Goal: Use online tool/utility

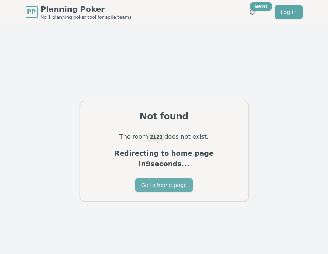
click at [180, 180] on button "Go to home page" at bounding box center [164, 185] width 58 height 14
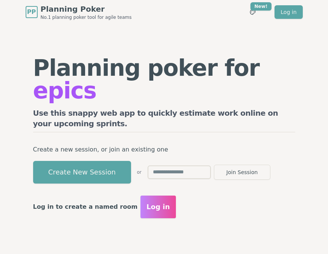
click at [111, 161] on button "Create New Session" at bounding box center [82, 172] width 98 height 23
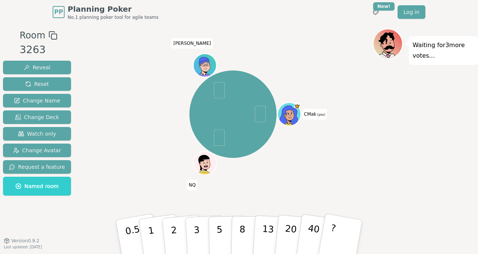
click at [327, 139] on div "Waiting for 3 more votes..." at bounding box center [425, 132] width 105 height 207
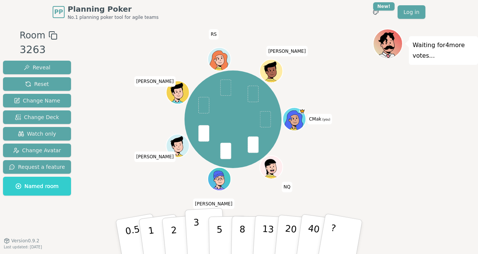
click at [200, 239] on button "3" at bounding box center [205, 236] width 41 height 59
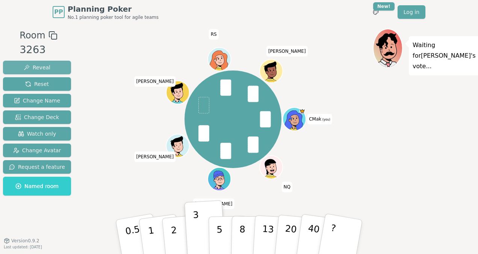
click at [50, 69] on button "Reveal" at bounding box center [37, 68] width 68 height 14
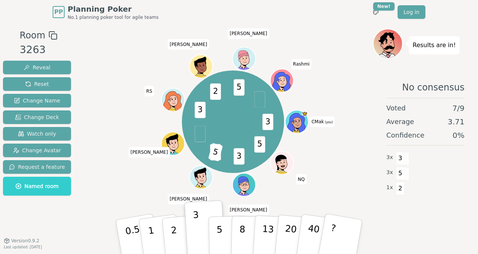
click at [215, 228] on button "5" at bounding box center [228, 244] width 39 height 57
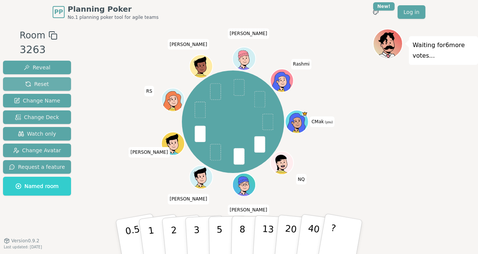
click at [25, 80] on span "Reset" at bounding box center [37, 84] width 24 height 8
click at [213, 235] on button "5" at bounding box center [228, 236] width 39 height 57
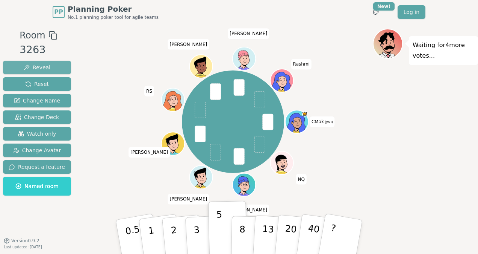
click at [50, 63] on button "Reveal" at bounding box center [37, 68] width 68 height 14
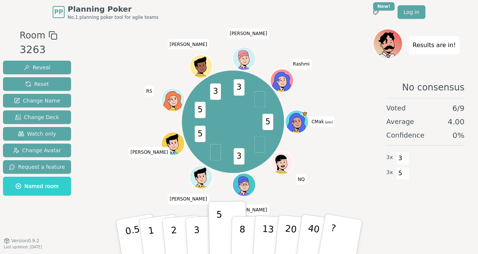
click at [196, 242] on p "3" at bounding box center [198, 244] width 8 height 41
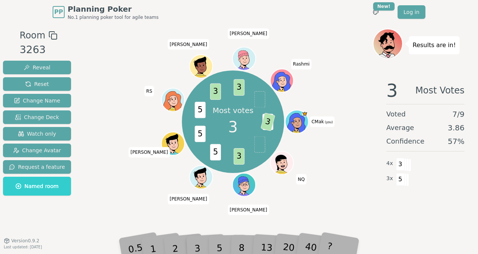
click at [218, 243] on div "5" at bounding box center [227, 236] width 23 height 27
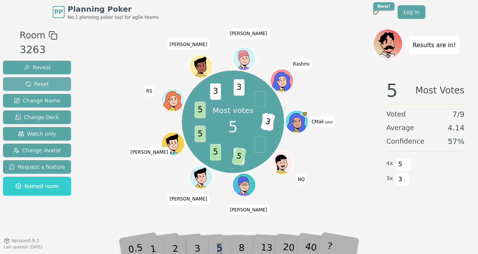
click at [46, 86] on button "Reset" at bounding box center [37, 84] width 68 height 14
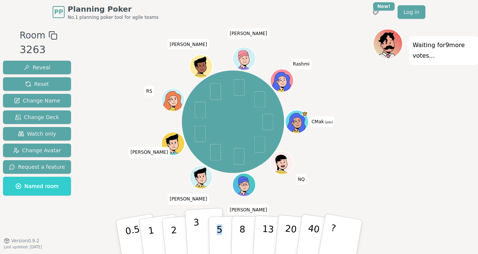
click at [198, 238] on p "3" at bounding box center [197, 237] width 8 height 41
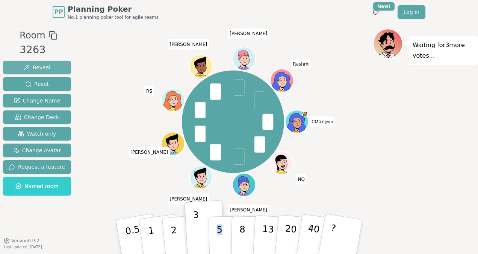
click at [52, 66] on button "Reveal" at bounding box center [37, 68] width 68 height 14
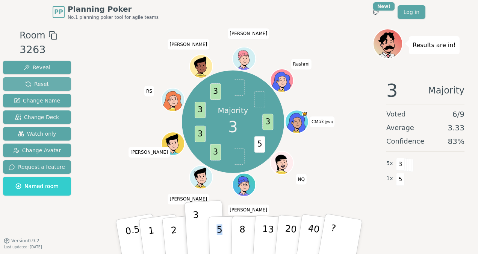
click at [51, 83] on button "Reset" at bounding box center [37, 84] width 68 height 14
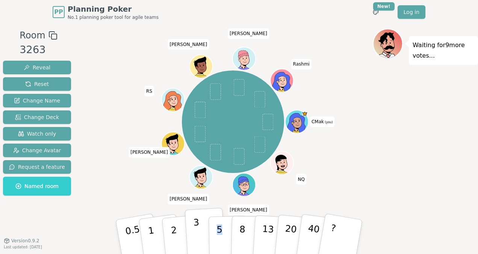
click at [198, 230] on p "3" at bounding box center [197, 237] width 8 height 41
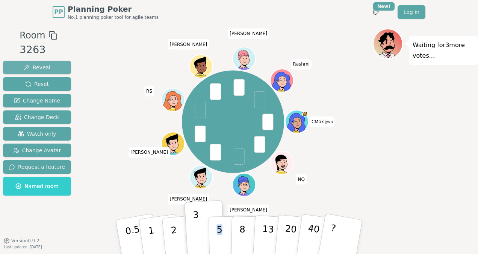
click at [46, 61] on button "Reveal" at bounding box center [37, 68] width 68 height 14
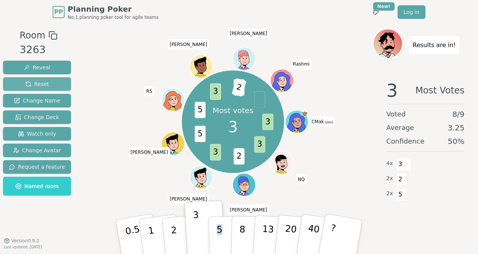
click at [56, 85] on button "Reset" at bounding box center [37, 84] width 68 height 14
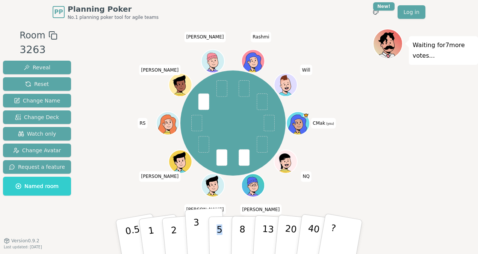
click at [199, 229] on p "3" at bounding box center [197, 237] width 8 height 41
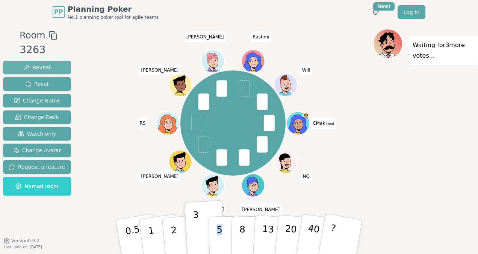
click at [46, 62] on button "Reveal" at bounding box center [37, 68] width 68 height 14
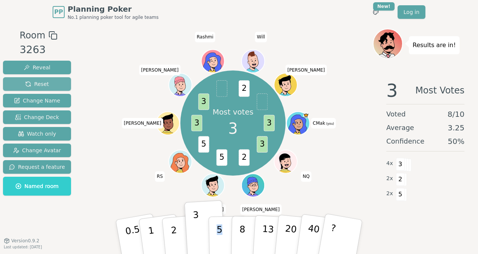
click at [39, 81] on span "Reset" at bounding box center [37, 84] width 24 height 8
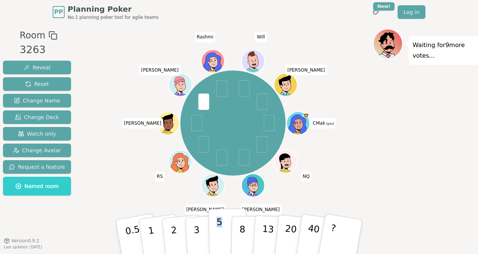
click at [217, 235] on p "5" at bounding box center [220, 236] width 6 height 41
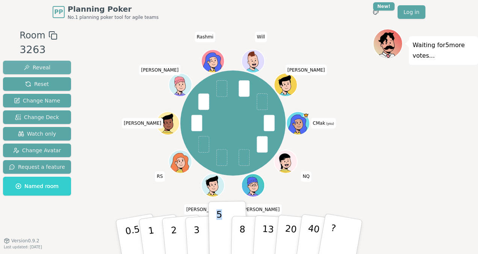
click at [53, 67] on button "Reveal" at bounding box center [37, 68] width 68 height 14
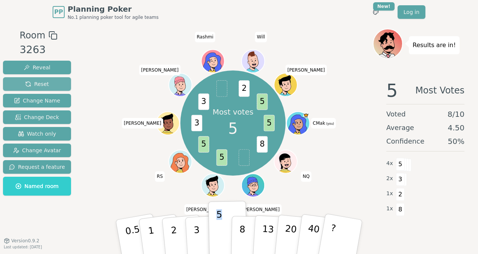
click at [45, 85] on span "Reset" at bounding box center [37, 84] width 24 height 8
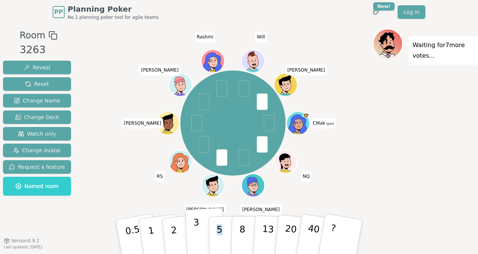
click at [193, 234] on button "3" at bounding box center [205, 236] width 41 height 59
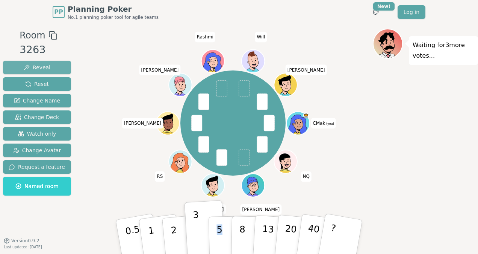
click at [45, 66] on span "Reveal" at bounding box center [37, 68] width 27 height 8
